Goal: Information Seeking & Learning: Learn about a topic

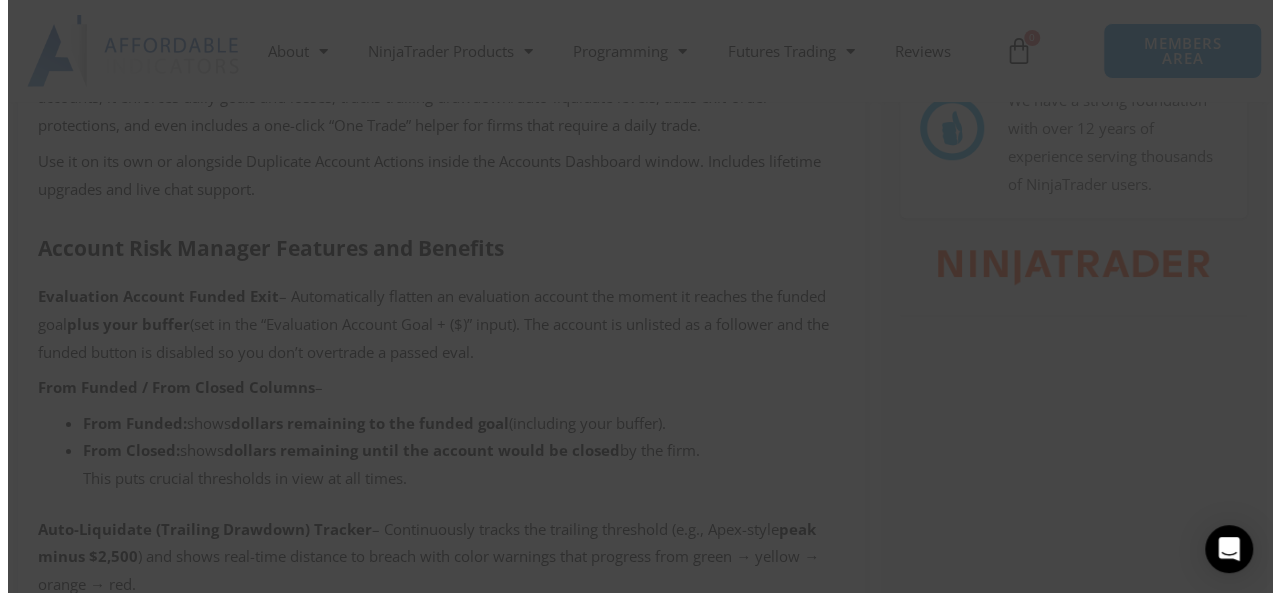
scroll to position [900, 0]
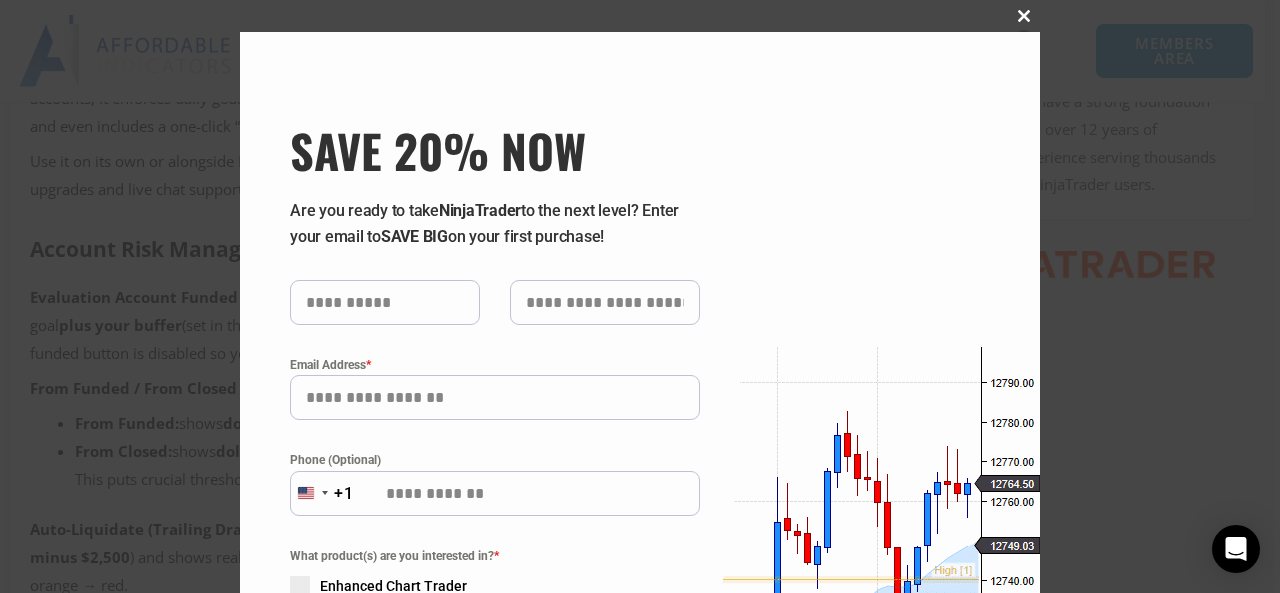
click at [1008, 11] on span "SAVE 20% NOW popup" at bounding box center [1024, 16] width 32 height 12
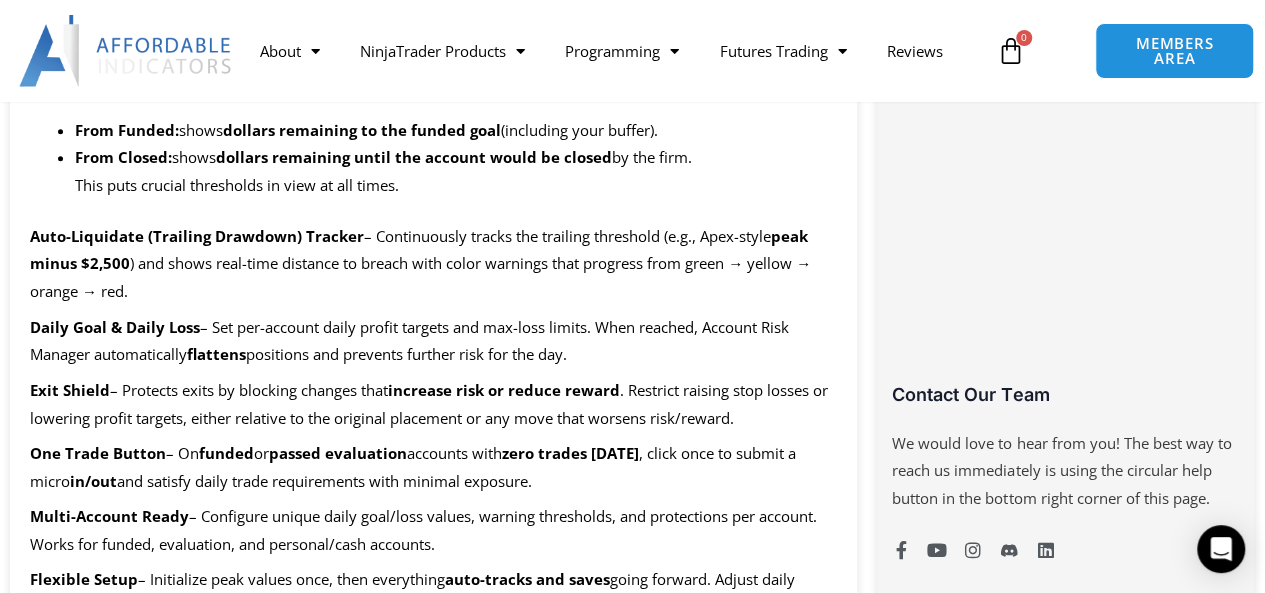
scroll to position [1200, 0]
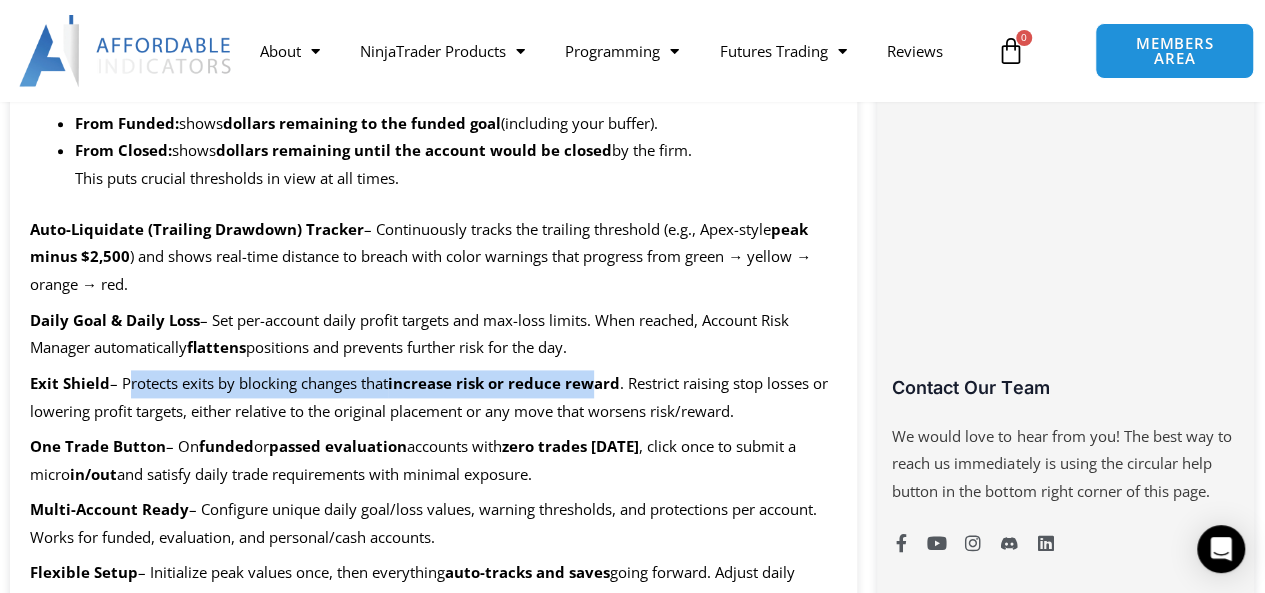
drag, startPoint x: 122, startPoint y: 385, endPoint x: 596, endPoint y: 379, distance: 473.9
click at [596, 379] on p "Exit Shield – Protects exits by blocking changes that increase risk or reduce r…" at bounding box center [433, 398] width 807 height 56
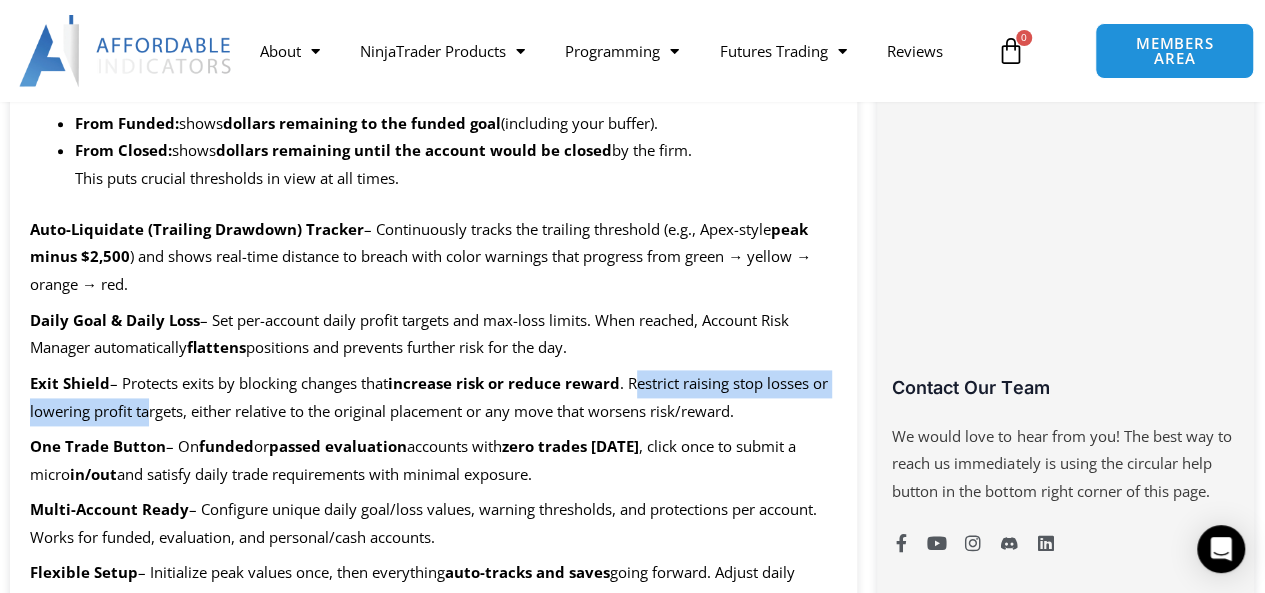
drag, startPoint x: 650, startPoint y: 379, endPoint x: 148, endPoint y: 409, distance: 502.7
click at [148, 409] on span ". Restrict raising stop losses or lowering profit targets, either relative to t…" at bounding box center [429, 397] width 798 height 48
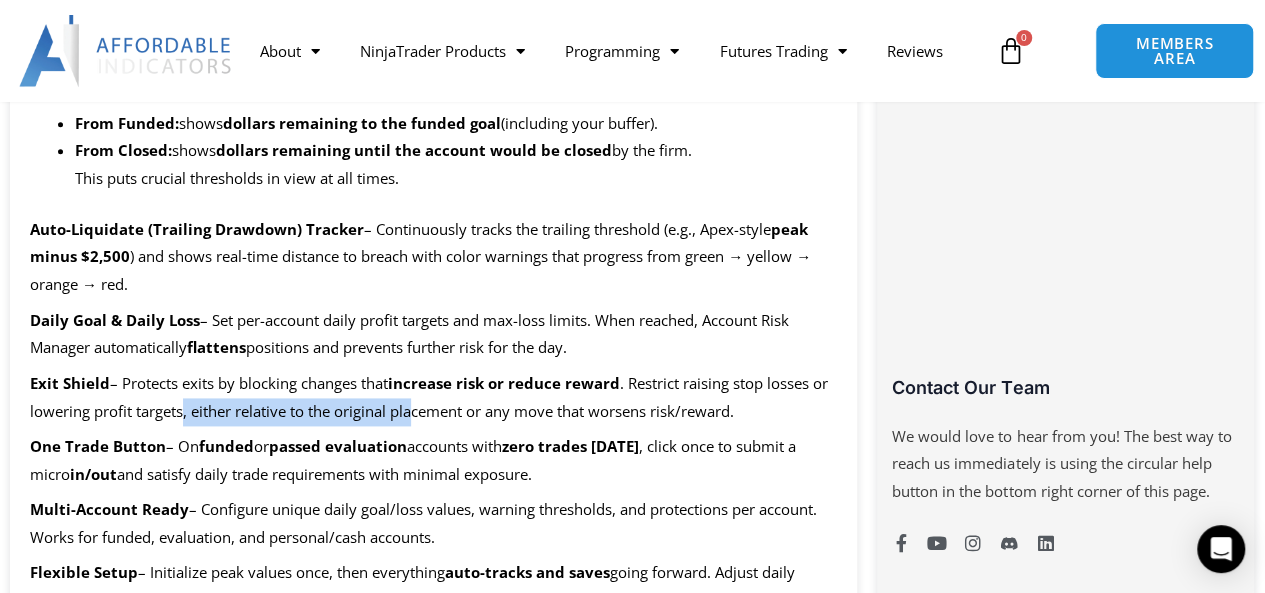
drag, startPoint x: 192, startPoint y: 415, endPoint x: 414, endPoint y: 419, distance: 222.0
click at [414, 419] on span ". Restrict raising stop losses or lowering profit targets, either relative to t…" at bounding box center [429, 397] width 798 height 48
click at [310, 423] on p "Exit Shield – Protects exits by blocking changes that increase risk or reduce r…" at bounding box center [433, 398] width 807 height 56
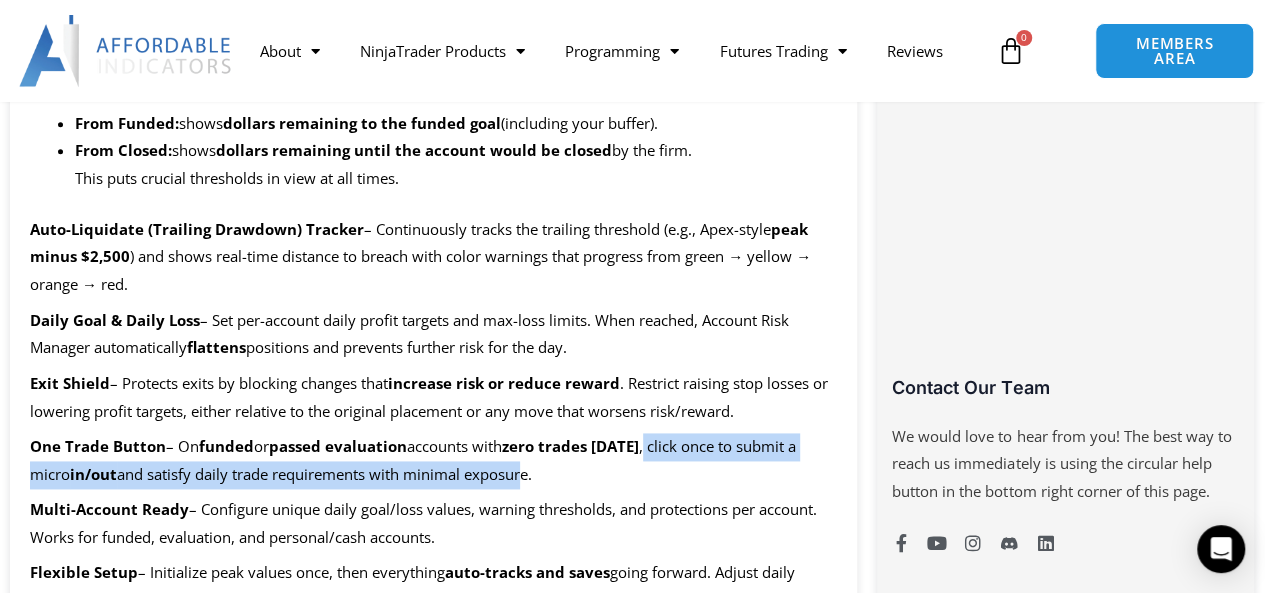
drag, startPoint x: 684, startPoint y: 445, endPoint x: 521, endPoint y: 475, distance: 165.7
click at [521, 475] on p "One Trade Button – On funded or passed evaluation accounts with zero trades tod…" at bounding box center [433, 461] width 807 height 56
click at [380, 465] on span "and satisfy daily trade requirements with minimal exposure." at bounding box center [324, 474] width 415 height 20
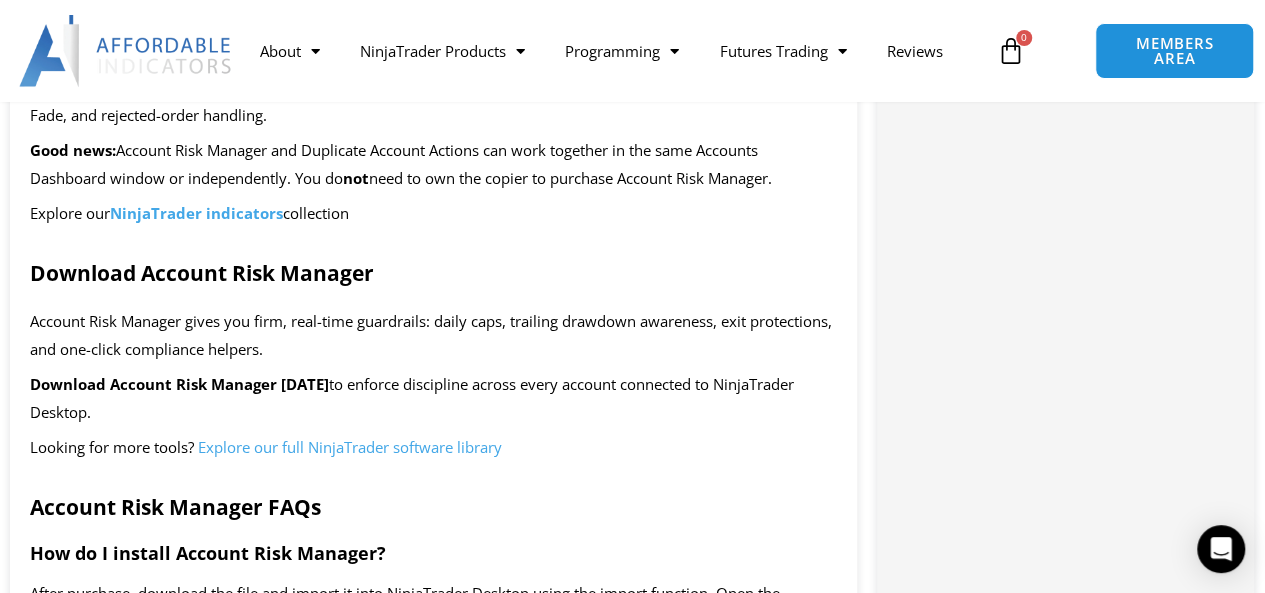
scroll to position [4198, 0]
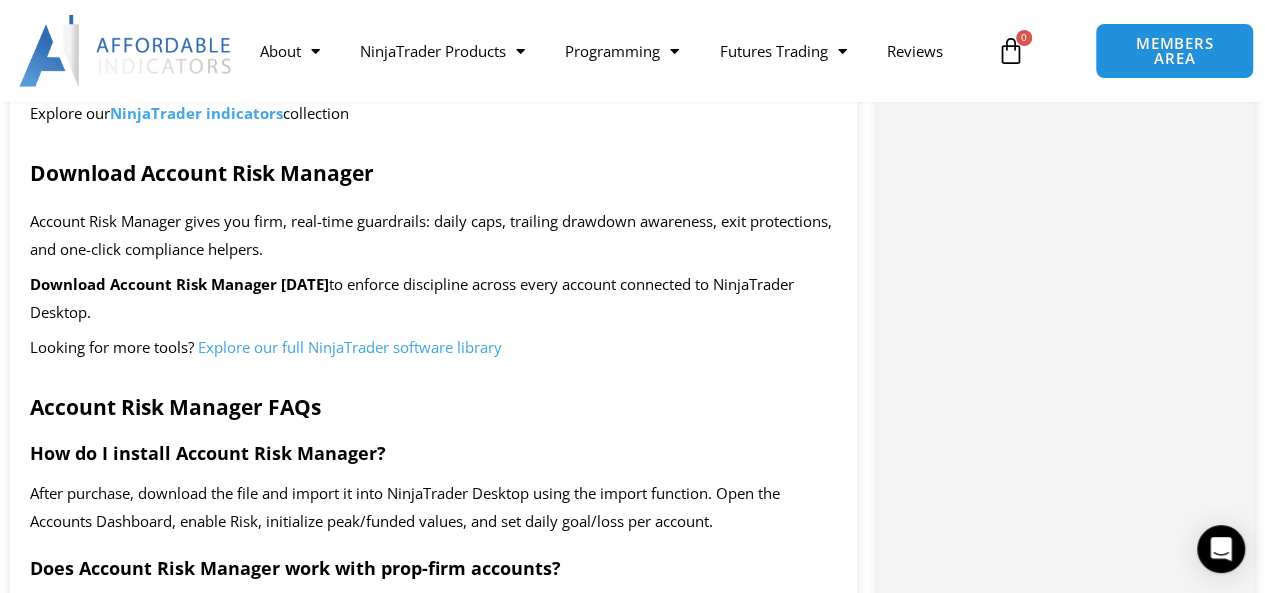
click at [260, 347] on span "Explore our full NinjaTrader software library" at bounding box center [350, 347] width 304 height 20
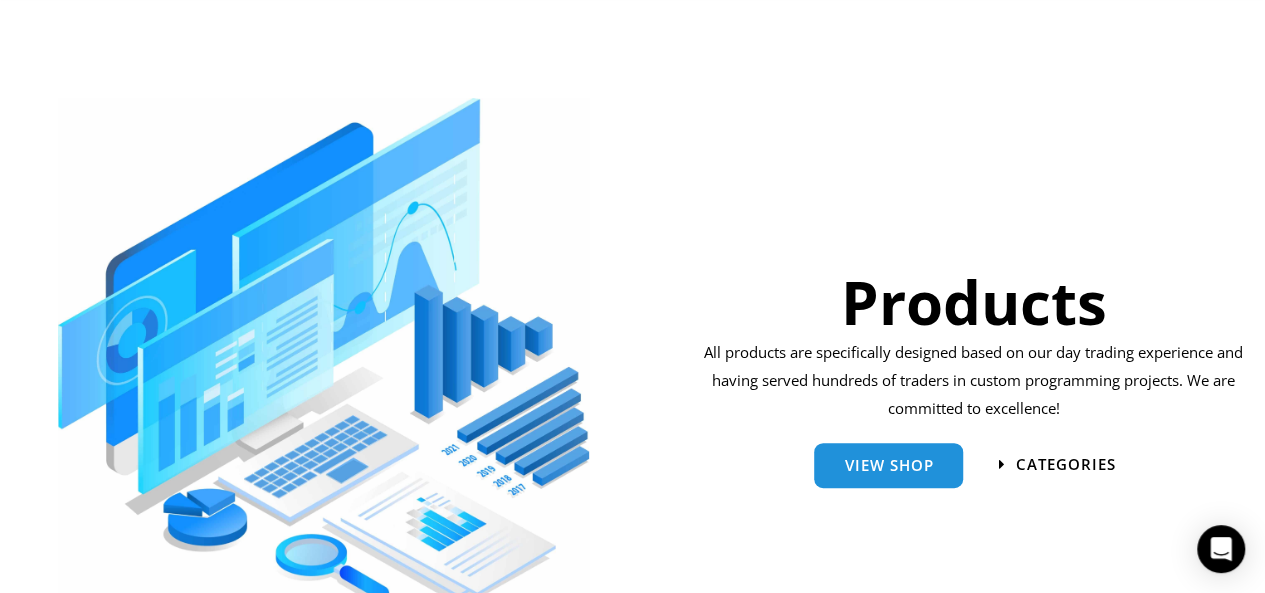
scroll to position [400, 0]
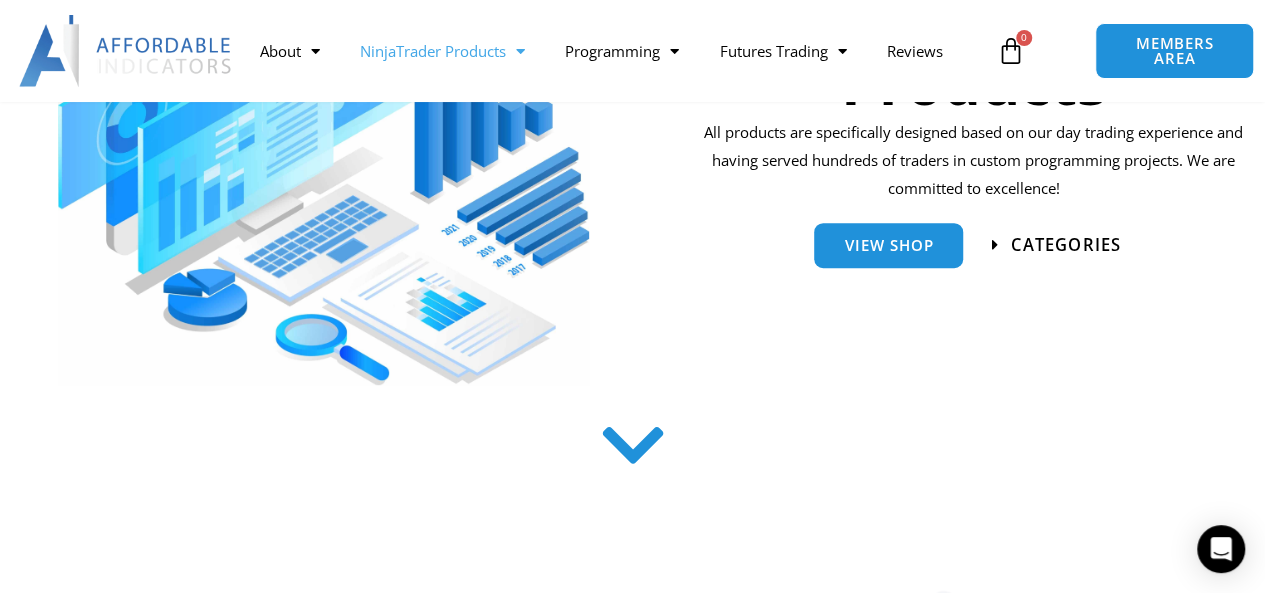
click at [1004, 242] on span "categories" at bounding box center [1056, 245] width 129 height 17
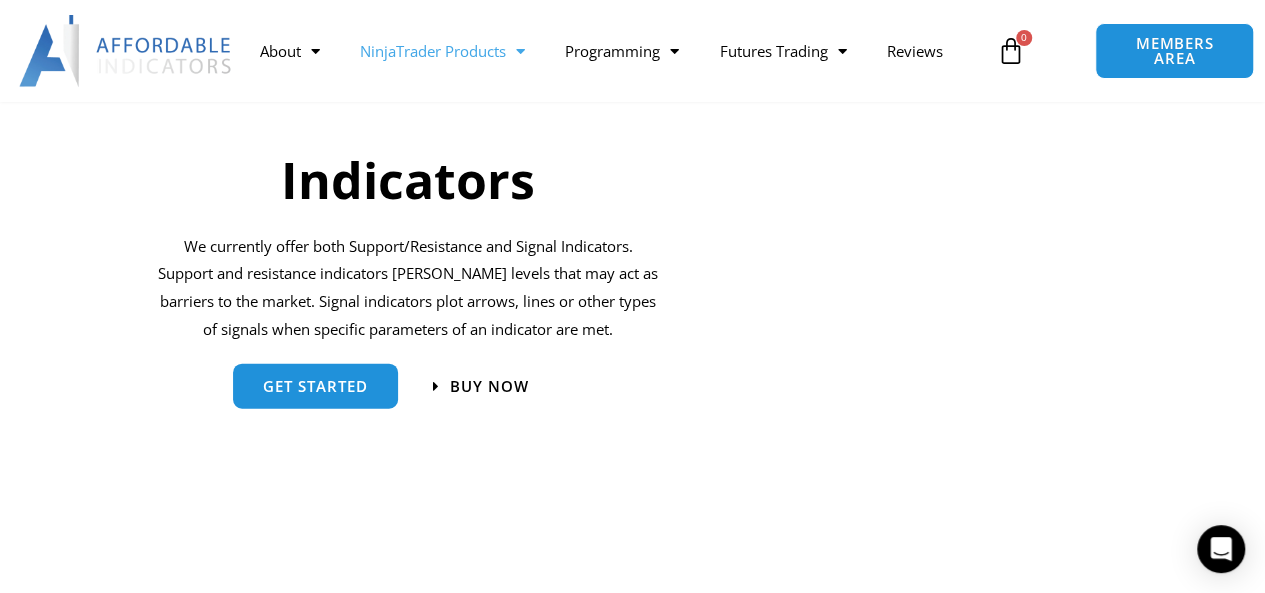
scroll to position [2008, 0]
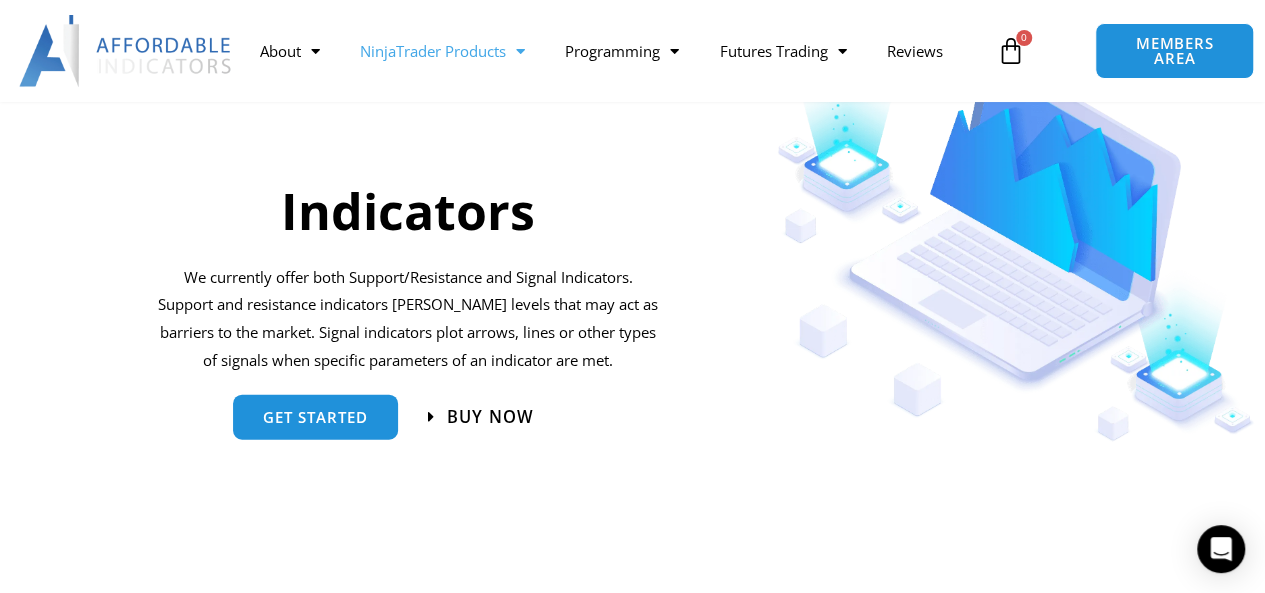
click at [454, 411] on span "Buy now" at bounding box center [490, 417] width 87 height 17
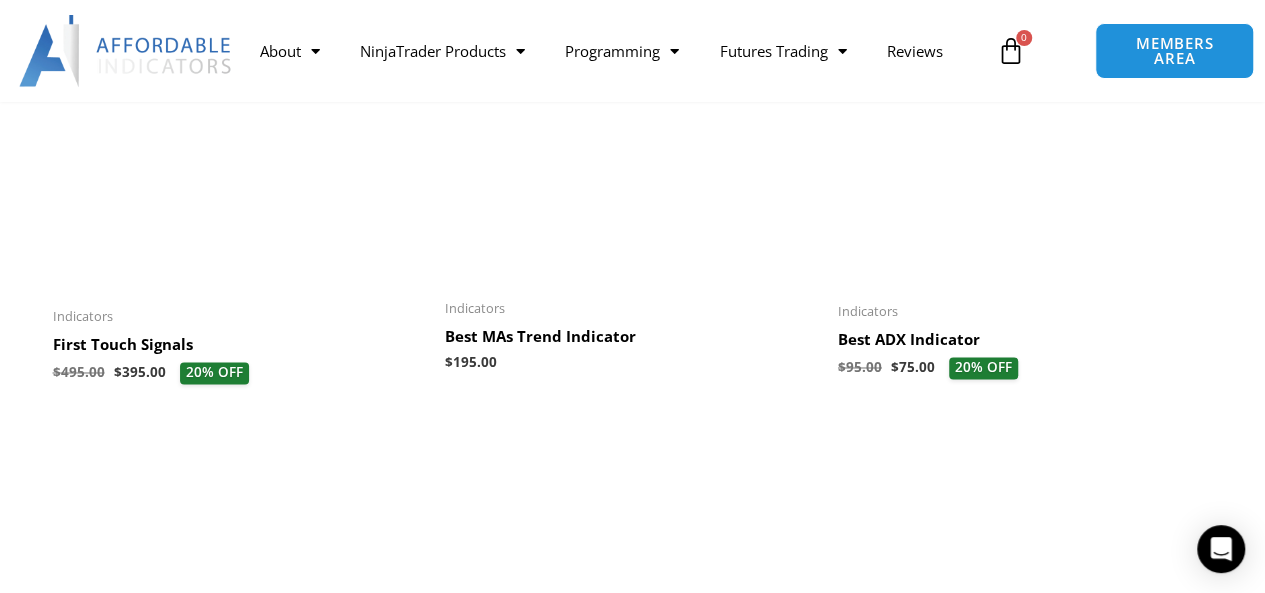
scroll to position [1499, 0]
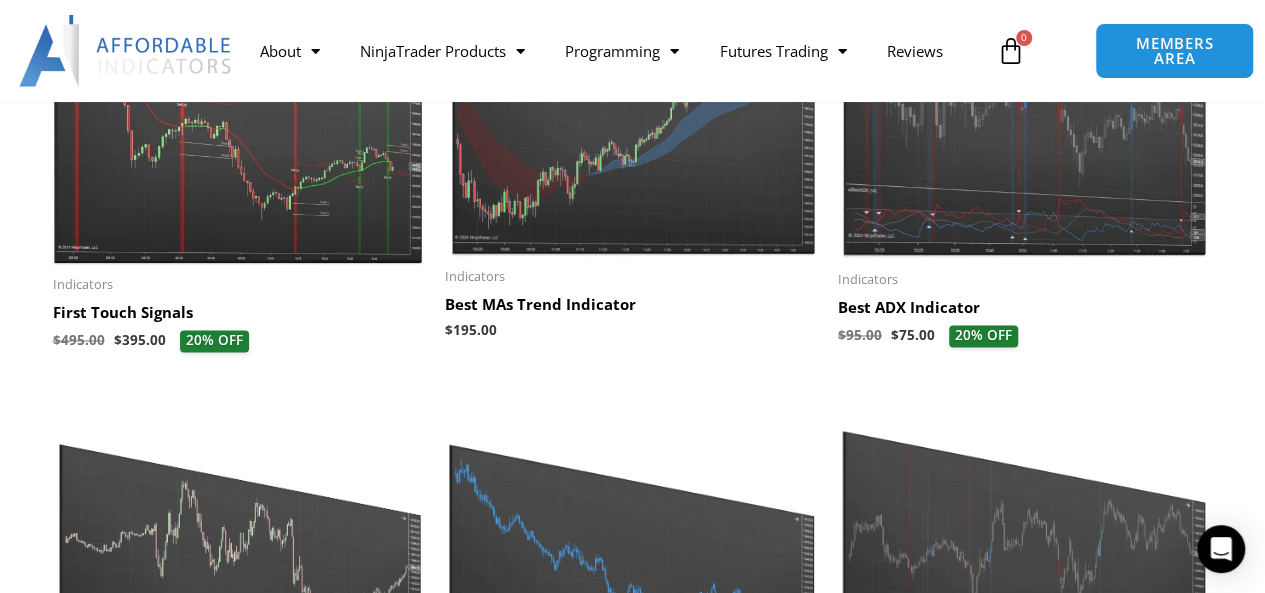
click at [536, 308] on h2 "Best MAs Trend Indicator" at bounding box center [631, 305] width 373 height 20
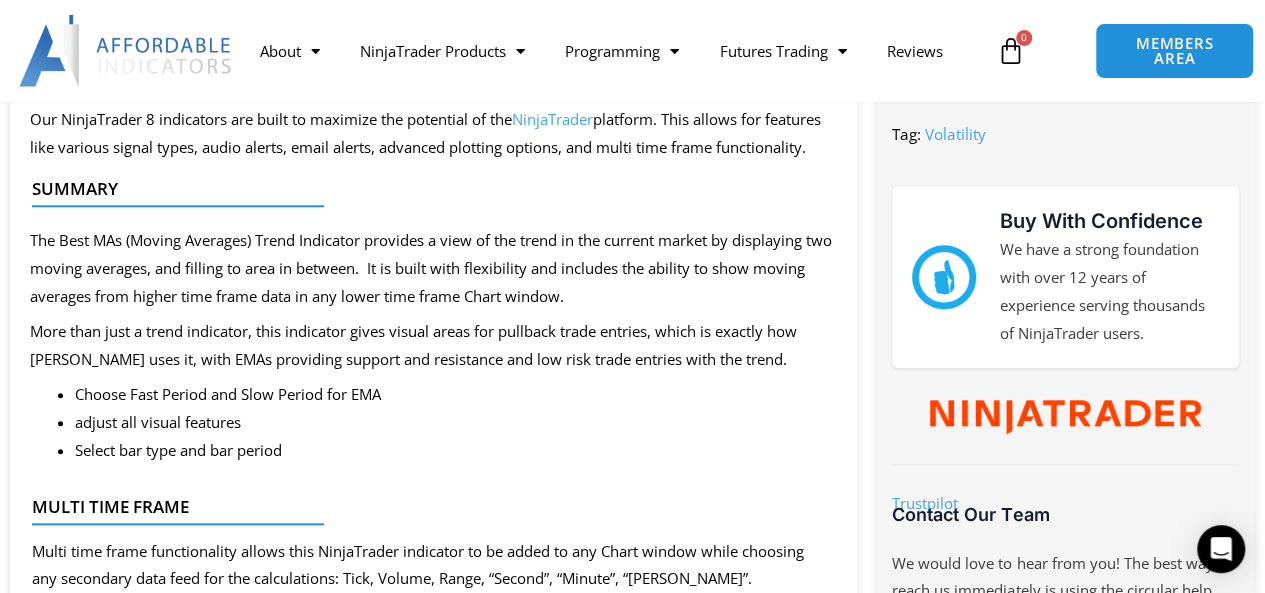
scroll to position [900, 0]
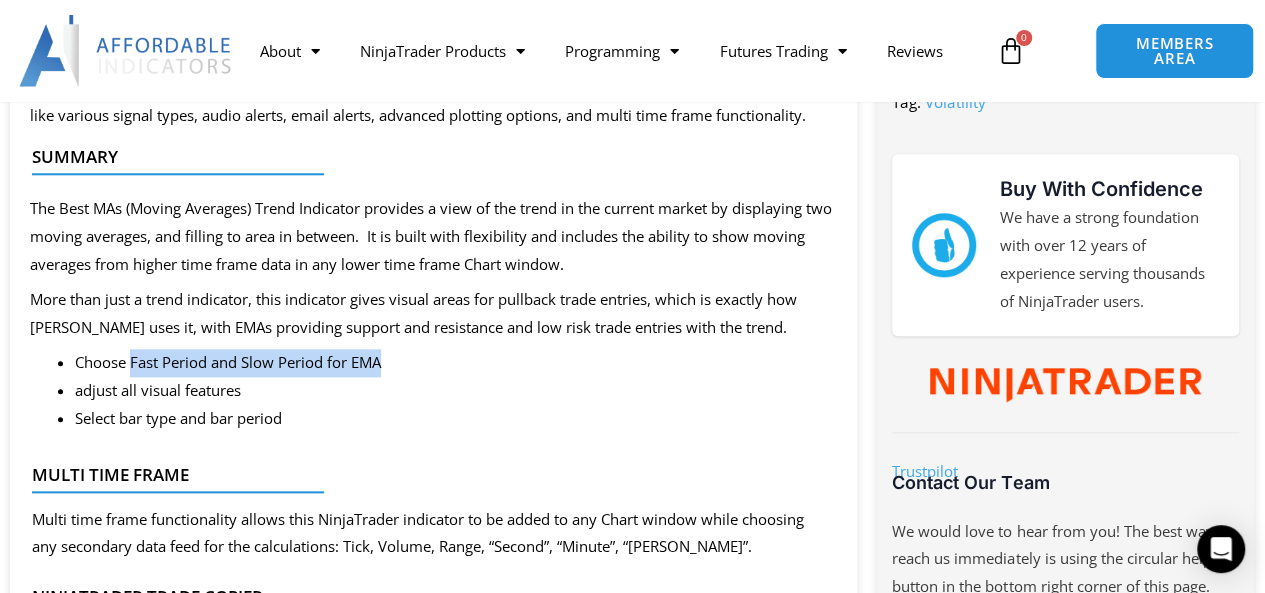
drag, startPoint x: 139, startPoint y: 387, endPoint x: 402, endPoint y: 397, distance: 263.1
click at [402, 377] on li "Choose Fast Period and Slow Period for EMA" at bounding box center [456, 363] width 762 height 28
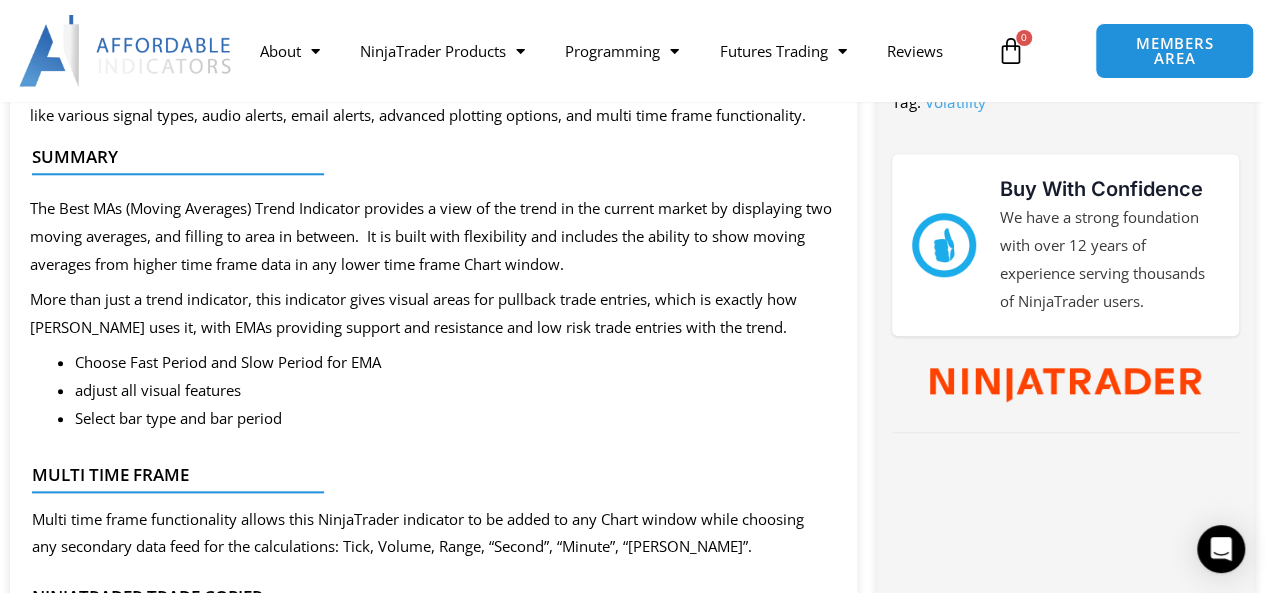
drag, startPoint x: 416, startPoint y: 434, endPoint x: 356, endPoint y: 439, distance: 60.2
click at [415, 433] on li "Select bar type and bar period" at bounding box center [456, 419] width 762 height 28
drag, startPoint x: 330, startPoint y: 439, endPoint x: 330, endPoint y: 460, distance: 21.0
click at [330, 433] on li "Select bar type and bar period" at bounding box center [456, 419] width 762 height 28
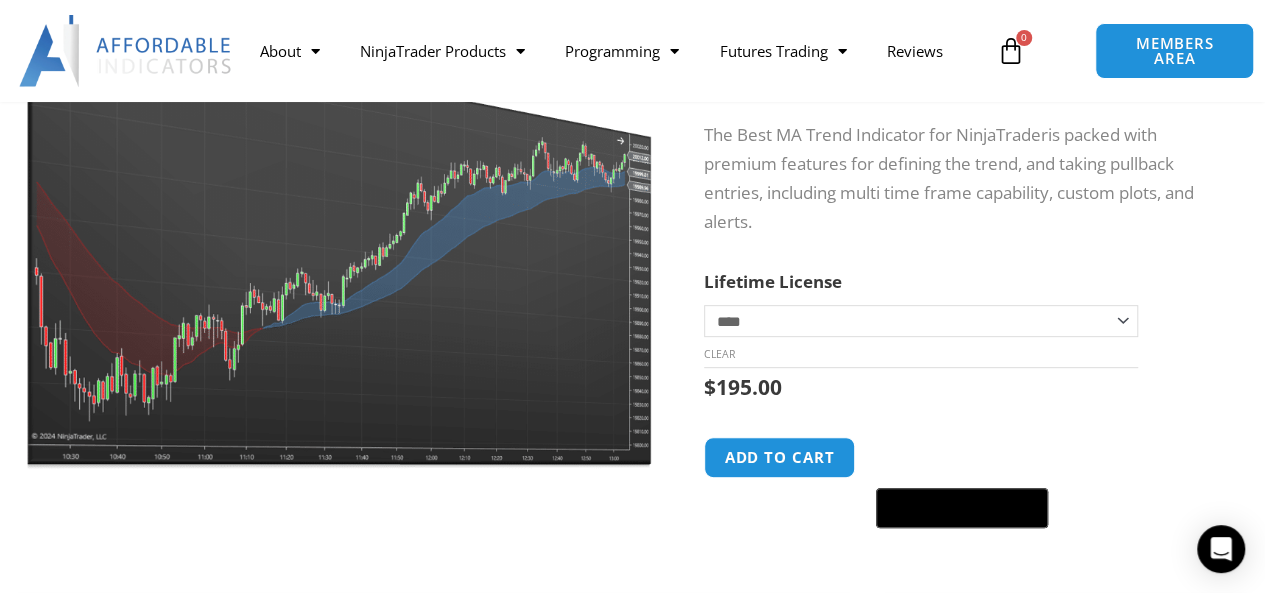
scroll to position [100, 0]
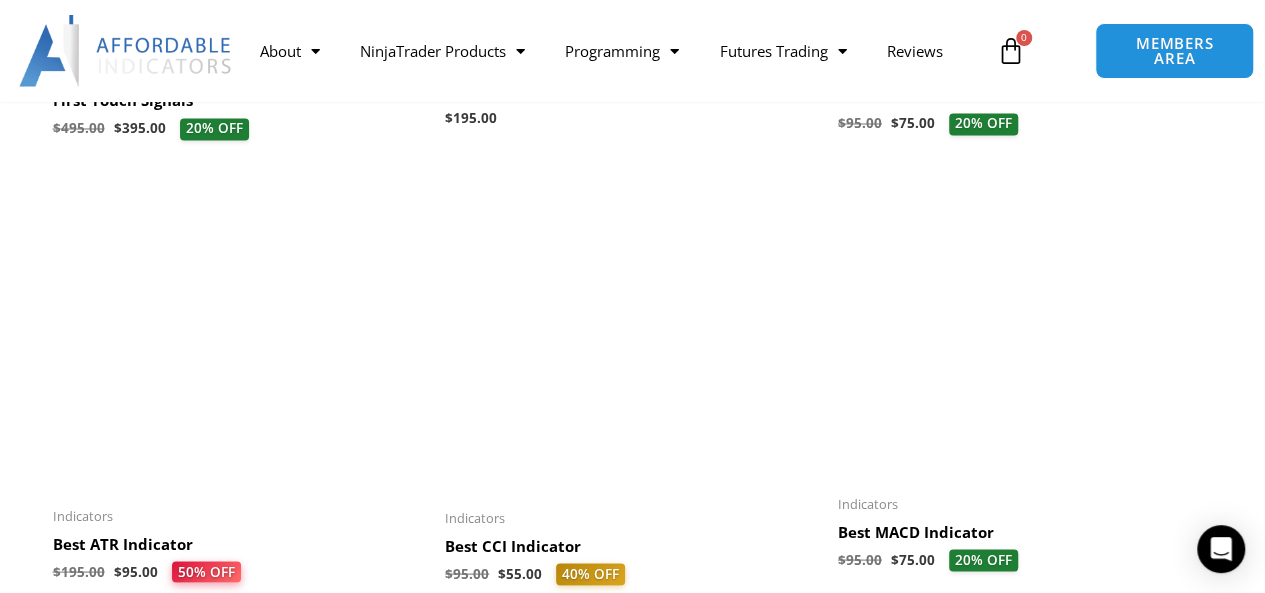
scroll to position [1799, 0]
